Goal: Task Accomplishment & Management: Use online tool/utility

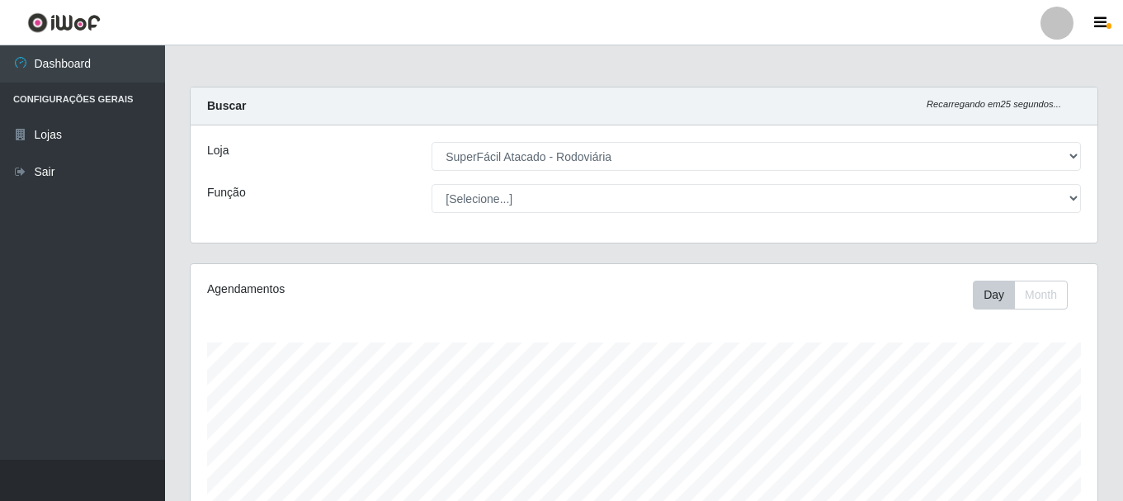
select select "400"
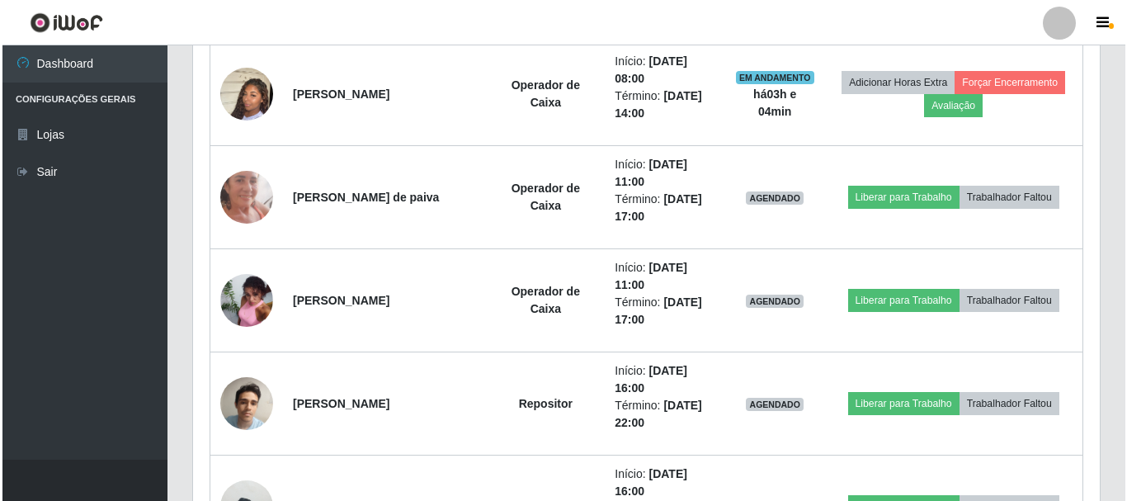
scroll to position [343, 907]
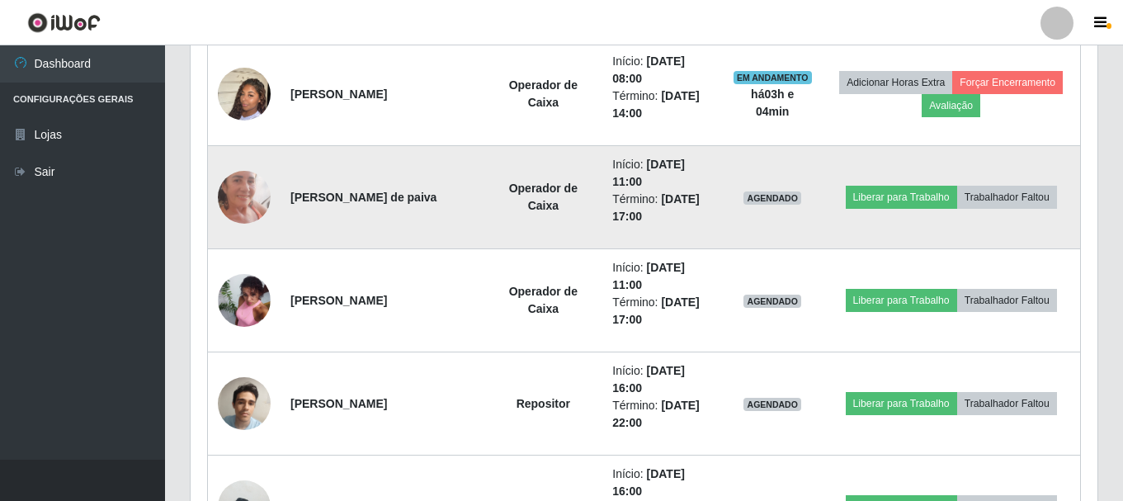
click at [250, 187] on img at bounding box center [244, 196] width 53 height 115
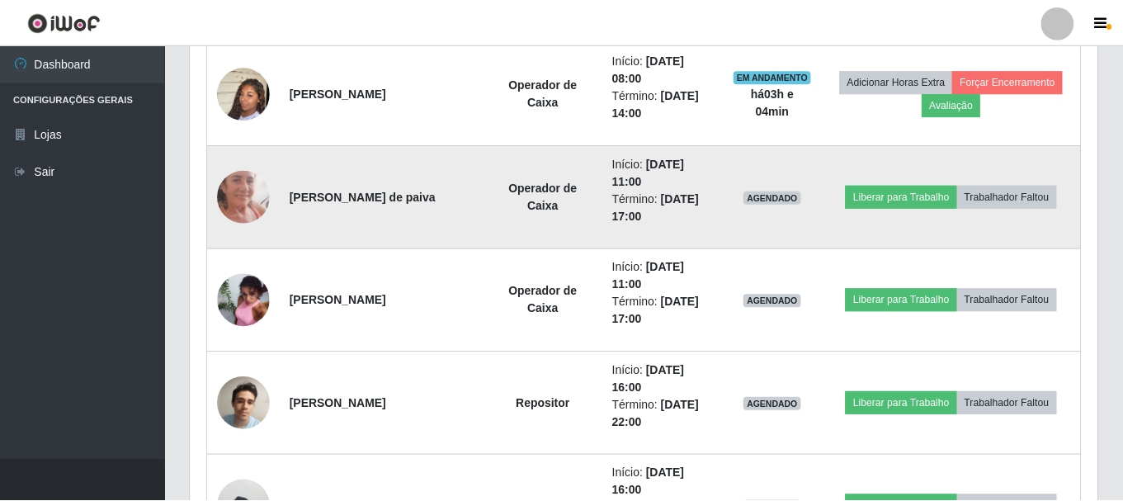
scroll to position [343, 899]
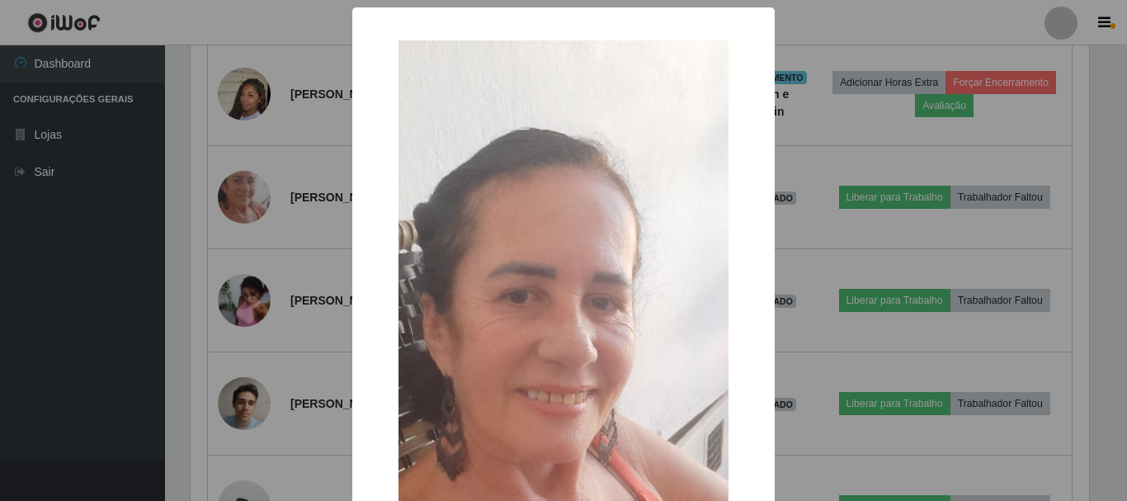
click at [284, 227] on div "× OK Cancel" at bounding box center [563, 250] width 1127 height 501
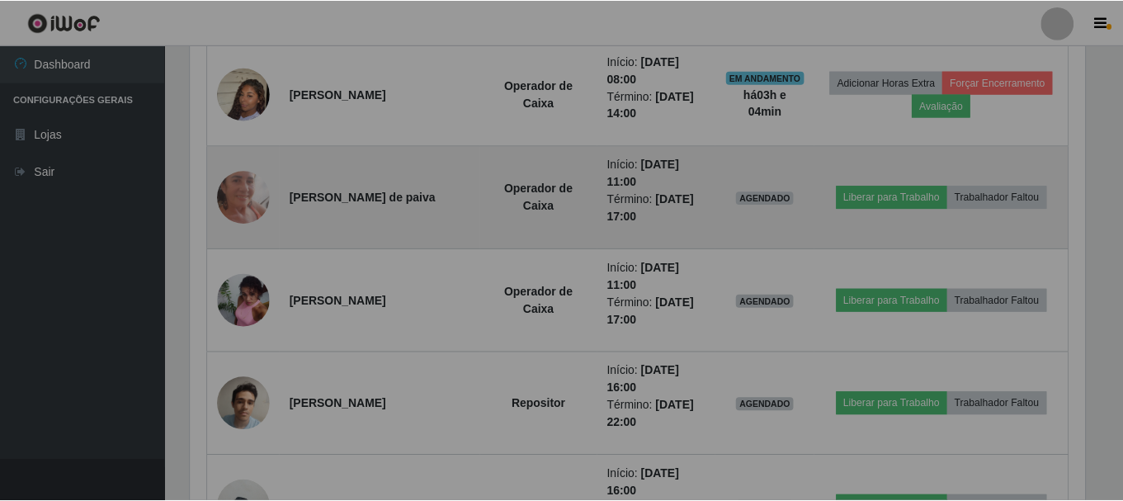
scroll to position [343, 907]
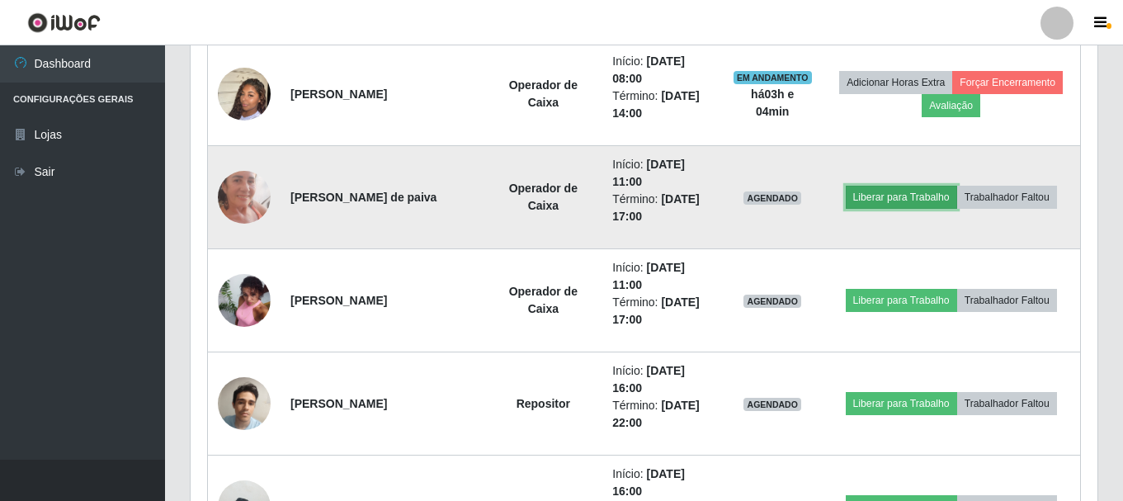
click at [912, 191] on button "Liberar para Trabalho" at bounding box center [901, 197] width 111 height 23
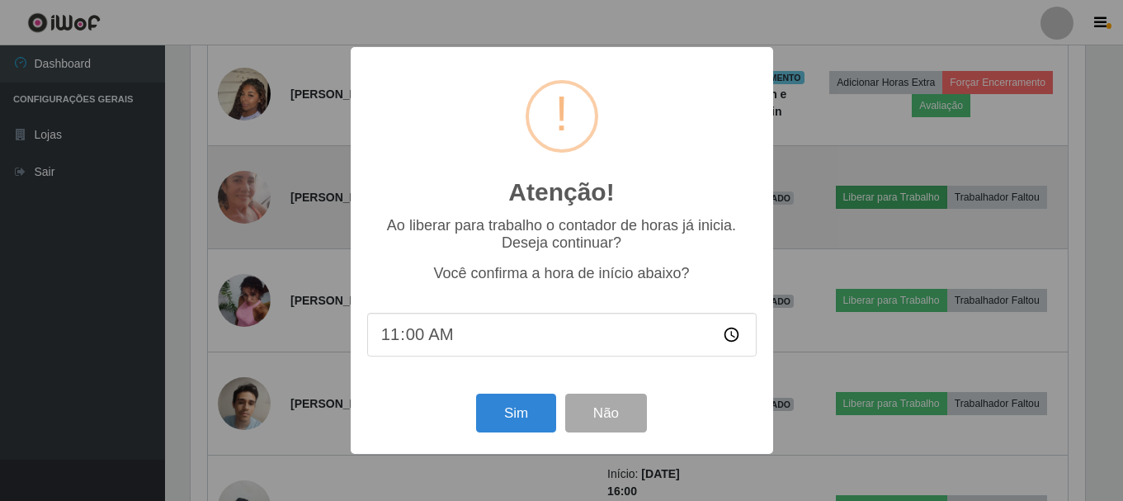
scroll to position [343, 899]
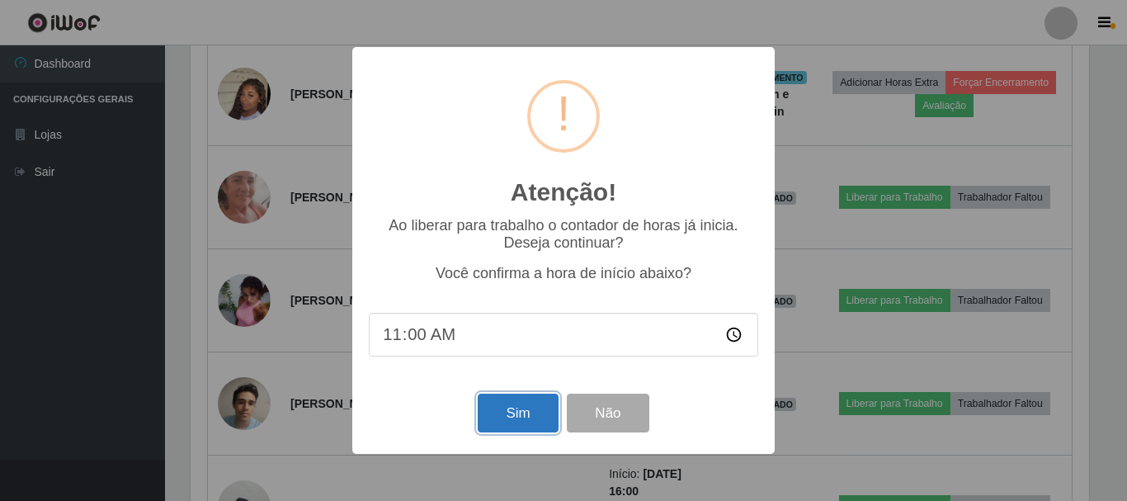
click at [529, 414] on button "Sim" at bounding box center [518, 413] width 80 height 39
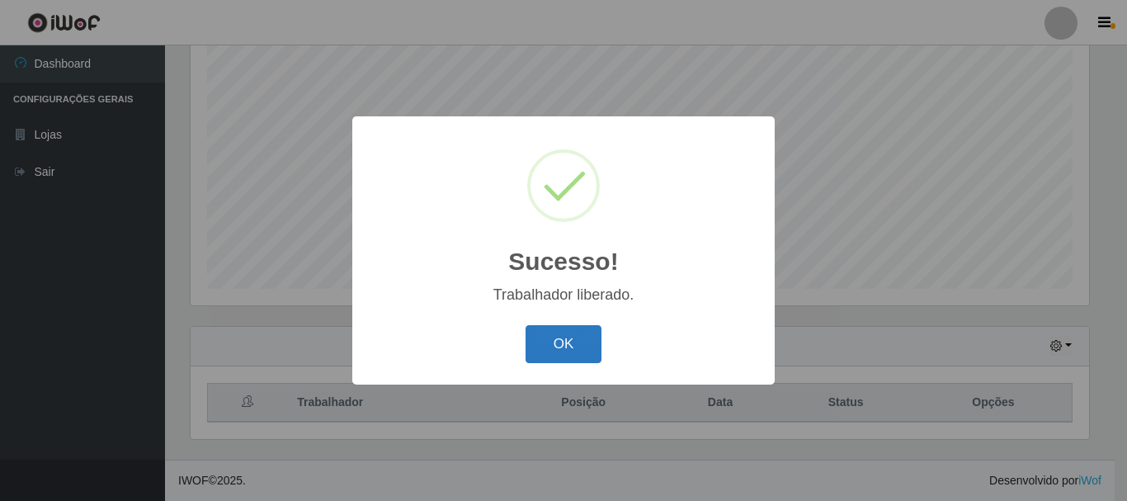
click at [580, 348] on button "OK" at bounding box center [564, 344] width 77 height 39
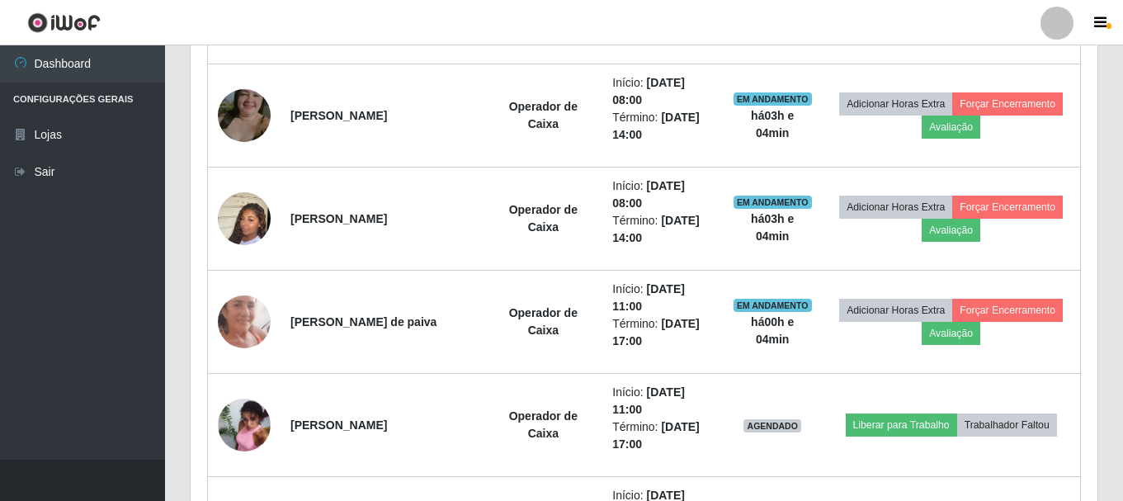
scroll to position [962, 0]
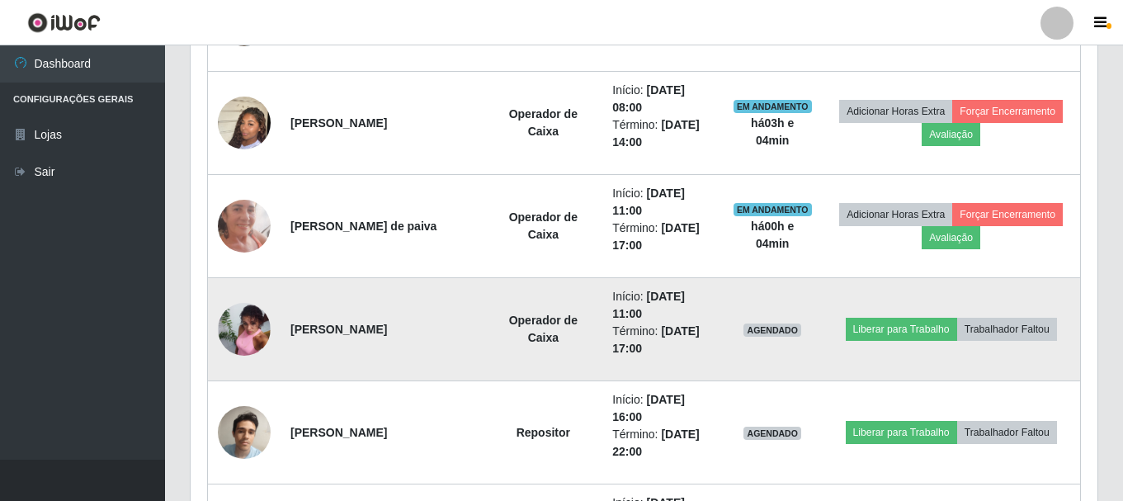
click at [223, 333] on img at bounding box center [244, 329] width 53 height 71
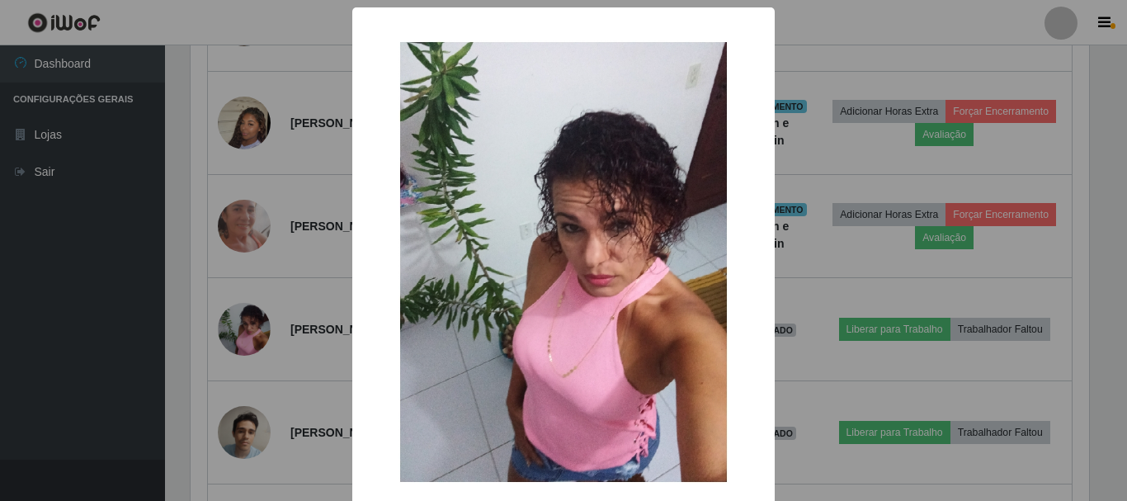
click at [285, 347] on div "× OK Cancel" at bounding box center [563, 250] width 1127 height 501
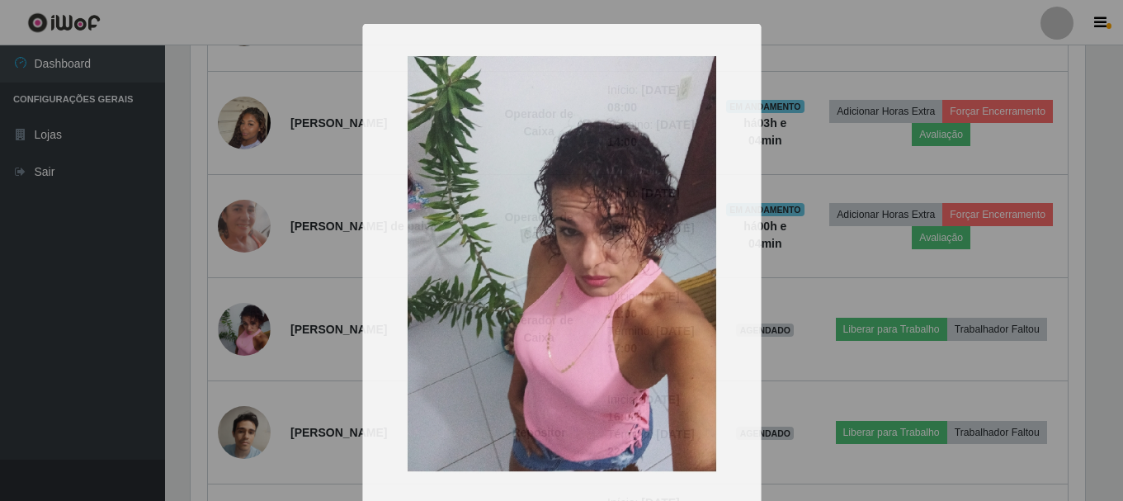
scroll to position [343, 907]
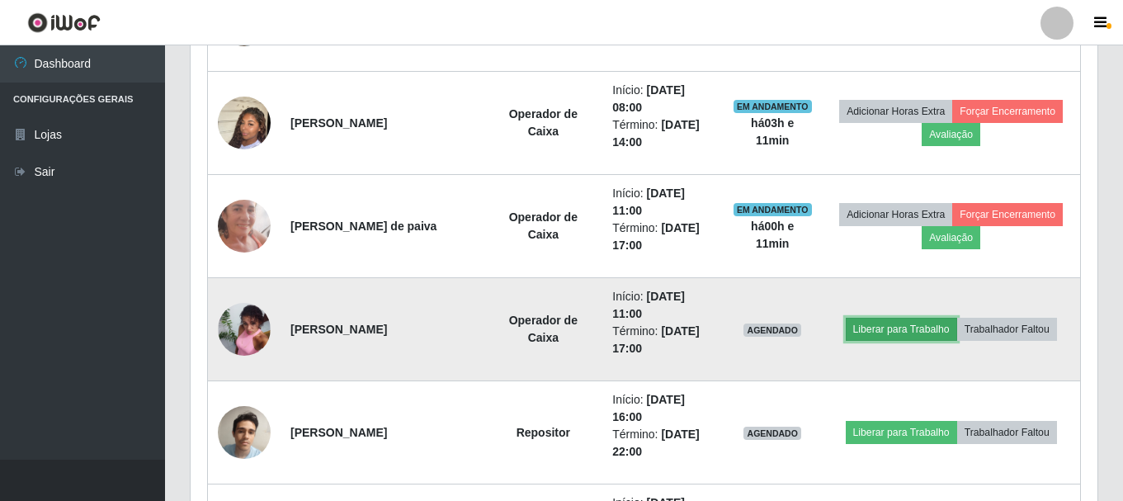
click at [932, 331] on button "Liberar para Trabalho" at bounding box center [901, 329] width 111 height 23
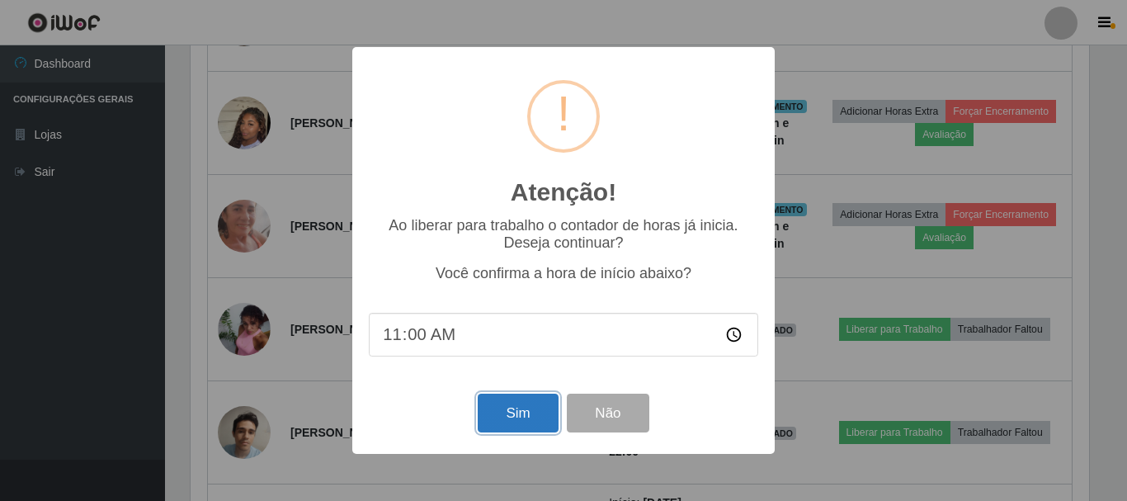
click at [534, 417] on button "Sim" at bounding box center [518, 413] width 80 height 39
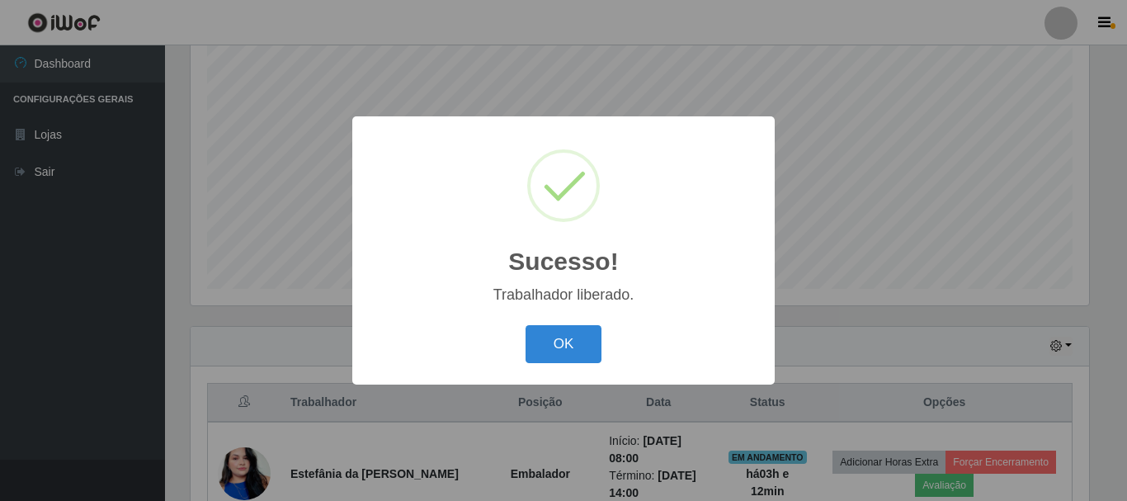
drag, startPoint x: 580, startPoint y: 345, endPoint x: 768, endPoint y: 352, distance: 188.3
click at [581, 345] on button "OK" at bounding box center [564, 344] width 77 height 39
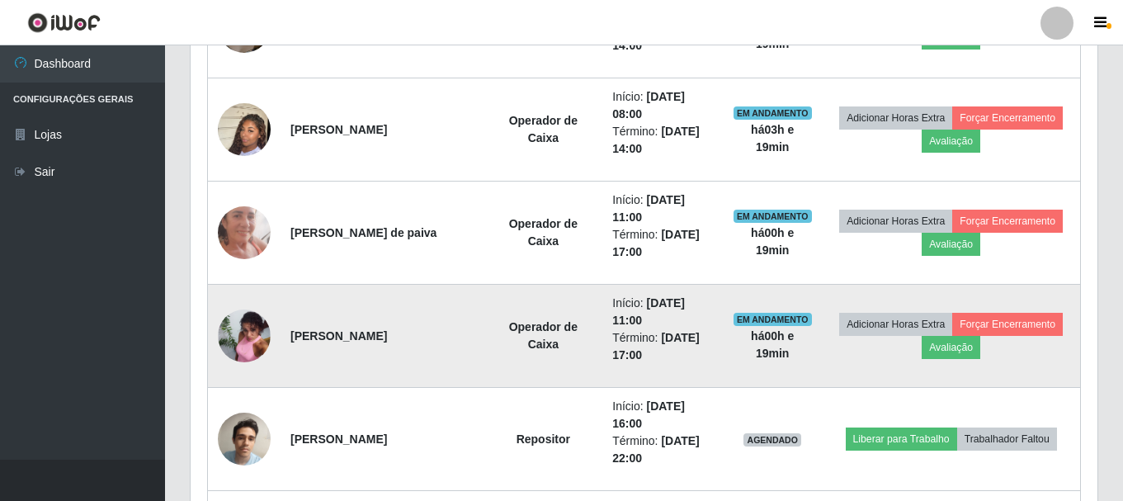
scroll to position [1044, 0]
